Goal: Task Accomplishment & Management: Use online tool/utility

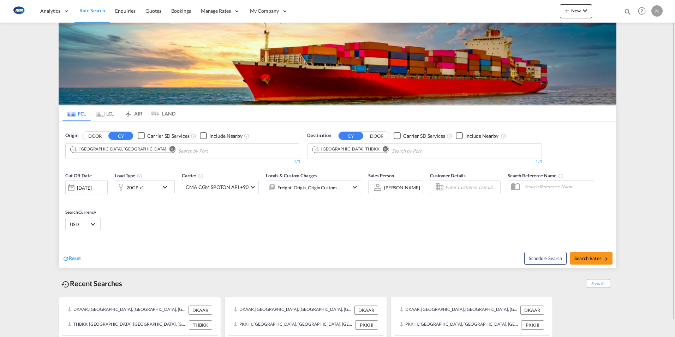
click at [165, 187] on md-icon "icon-chevron-down" at bounding box center [167, 187] width 12 height 8
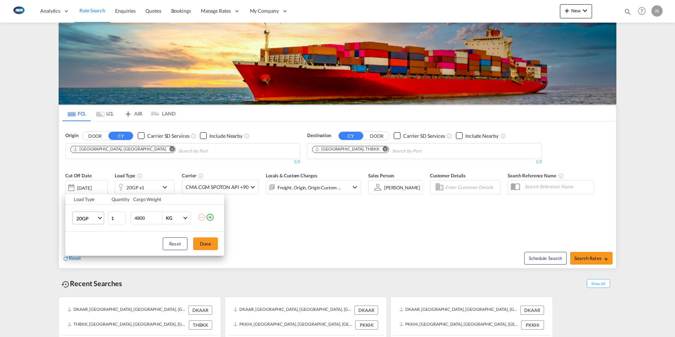
click at [100, 219] on span "Choose: \a20GP" at bounding box center [100, 217] width 4 height 4
click at [87, 238] on div "40GP" at bounding box center [82, 235] width 12 height 7
click at [206, 244] on button "Done" at bounding box center [205, 243] width 25 height 13
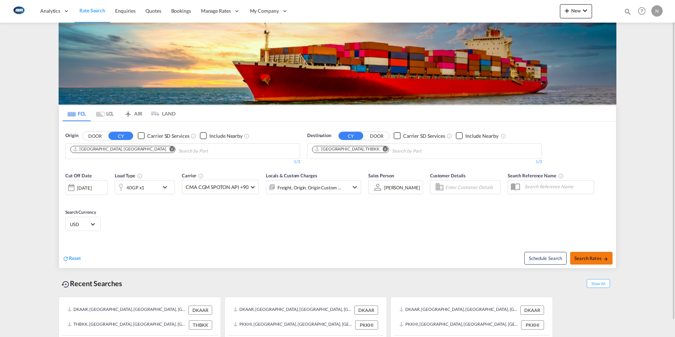
click at [586, 256] on span "Search Rates" at bounding box center [592, 258] width 34 height 6
type input "DKAAR to THBKK / [DATE]"
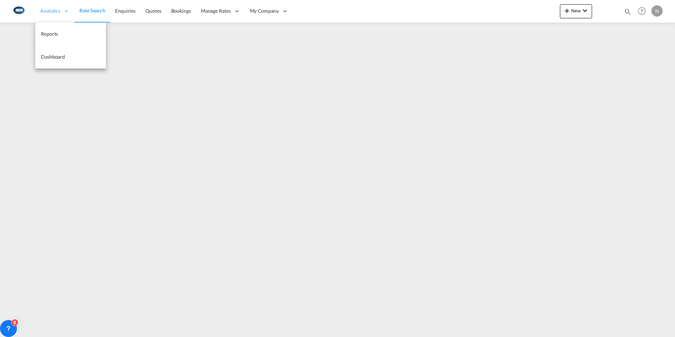
click at [47, 13] on span "Analytics" at bounding box center [50, 10] width 20 height 7
click at [52, 35] on span "Reports" at bounding box center [49, 34] width 17 height 6
click at [92, 9] on span "Rate Search" at bounding box center [91, 11] width 25 height 6
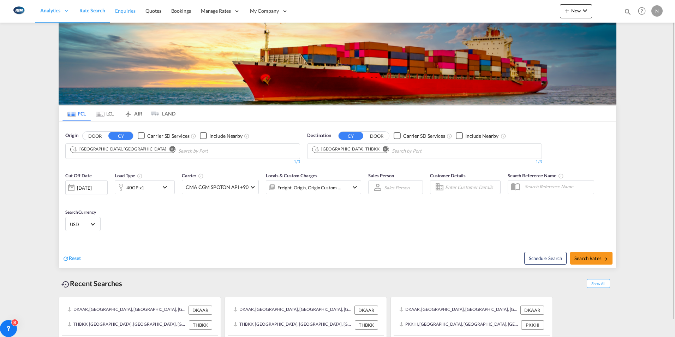
click at [123, 10] on span "Enquiries" at bounding box center [125, 11] width 20 height 6
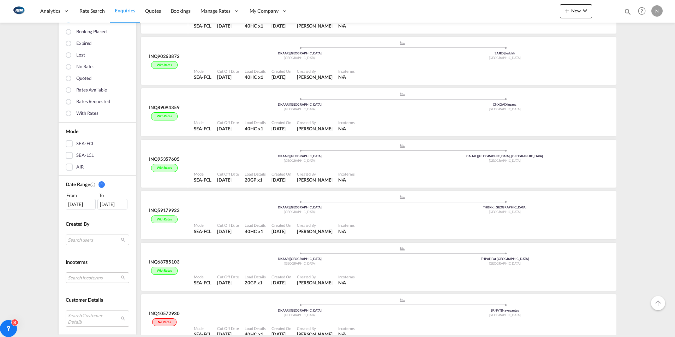
scroll to position [141, 0]
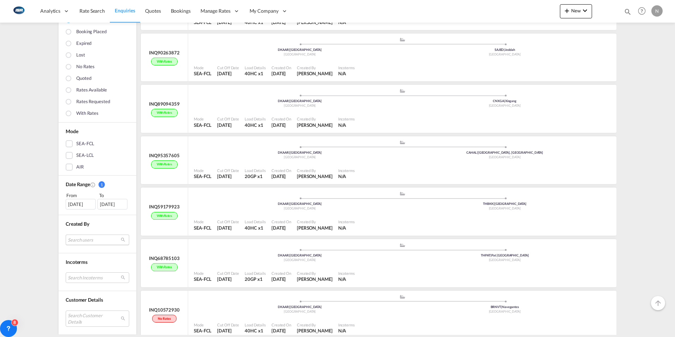
click at [87, 238] on md-select "Search users internal users internal_user [PERSON_NAME] [PERSON_NAME][EMAIL_ADD…" at bounding box center [98, 239] width 64 height 11
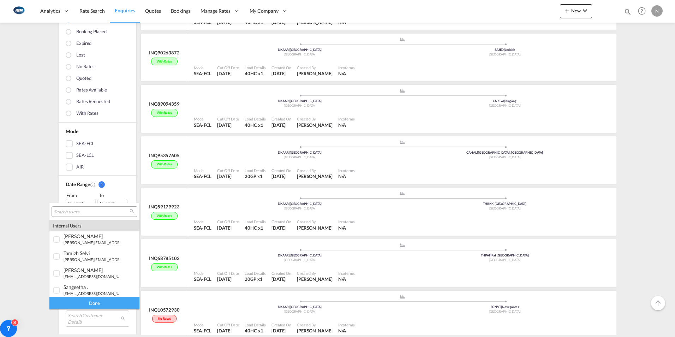
click at [81, 213] on input "search" at bounding box center [92, 212] width 76 height 6
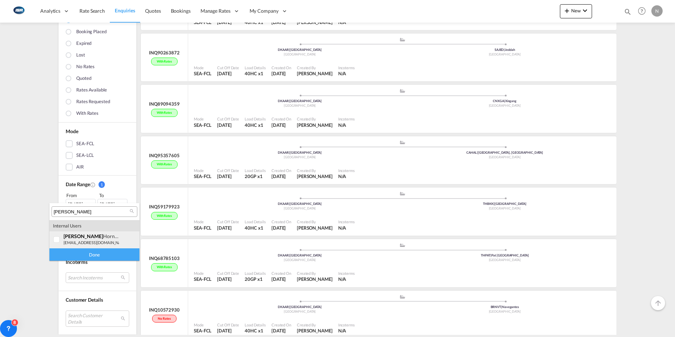
type input "[PERSON_NAME]"
click at [56, 239] on div at bounding box center [56, 239] width 7 height 7
click at [94, 254] on div "Done" at bounding box center [94, 254] width 90 height 12
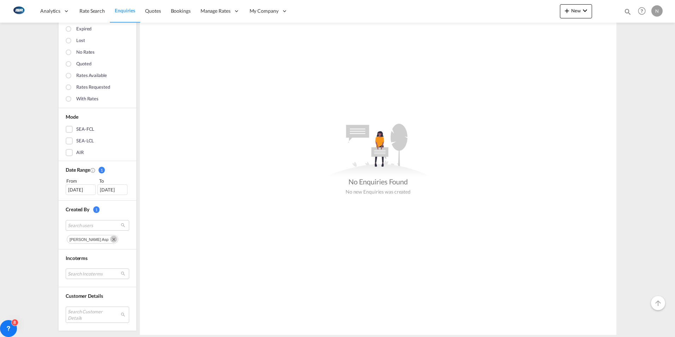
scroll to position [116, 0]
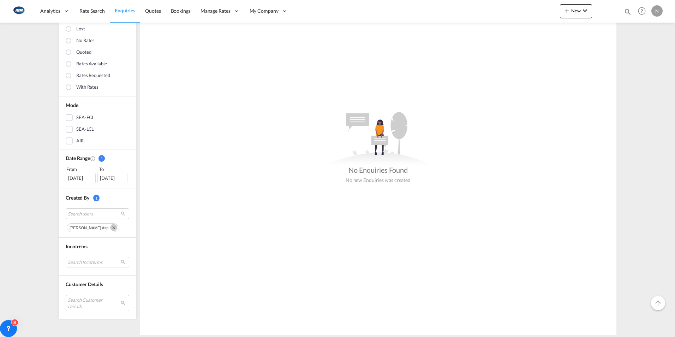
click at [76, 177] on div "[DATE]" at bounding box center [81, 178] width 30 height 11
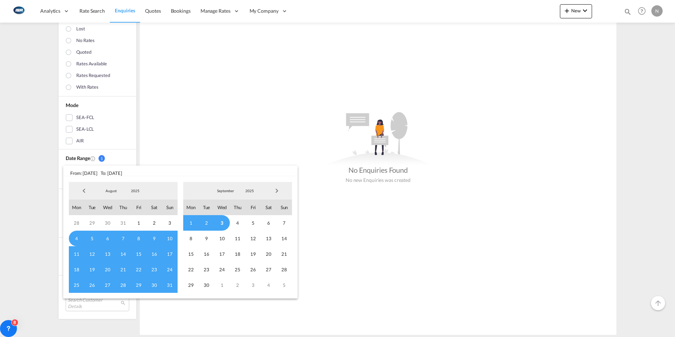
click at [83, 189] on span "Previous Month" at bounding box center [84, 191] width 14 height 14
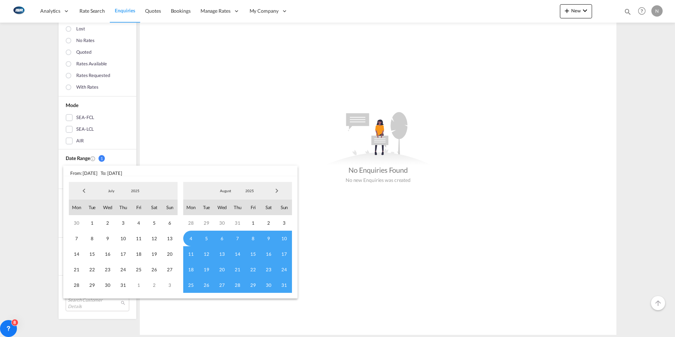
click at [83, 189] on span "Previous Month" at bounding box center [84, 191] width 14 height 14
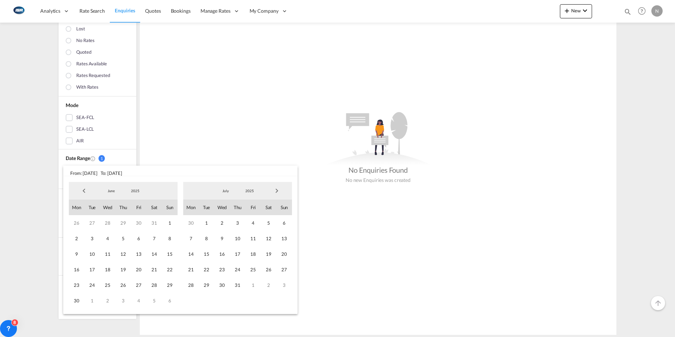
click at [83, 189] on span "Previous Month" at bounding box center [84, 191] width 14 height 14
click at [125, 223] on span "1" at bounding box center [124, 223] width 16 height 16
click at [278, 189] on span "Next Month" at bounding box center [277, 191] width 14 height 14
click at [284, 282] on span "31" at bounding box center [285, 285] width 16 height 16
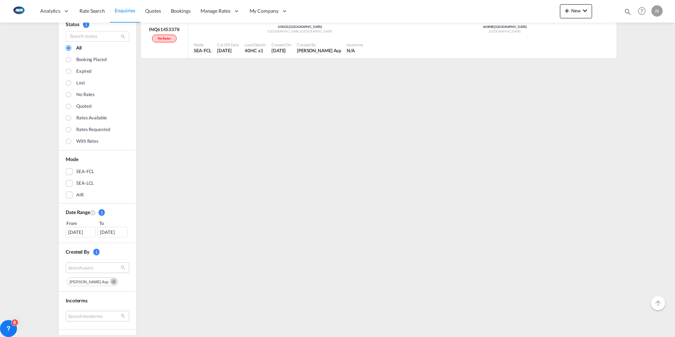
scroll to position [100, 0]
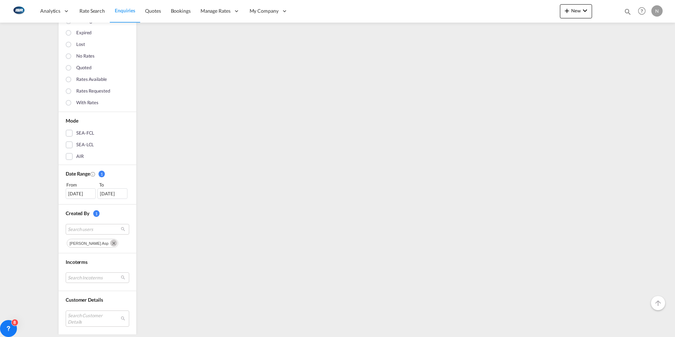
click at [110, 244] on md-icon "Remove" at bounding box center [113, 242] width 7 height 7
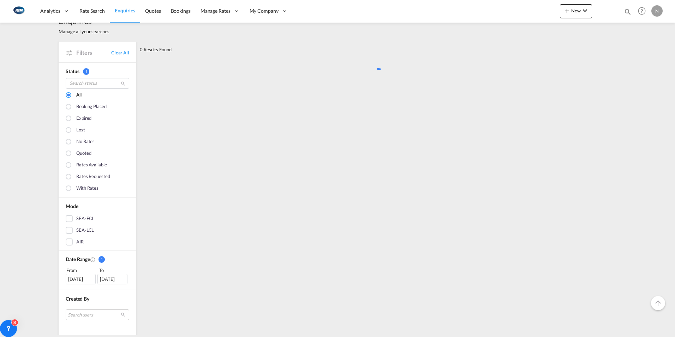
scroll to position [0, 0]
